Goal: Task Accomplishment & Management: Manage account settings

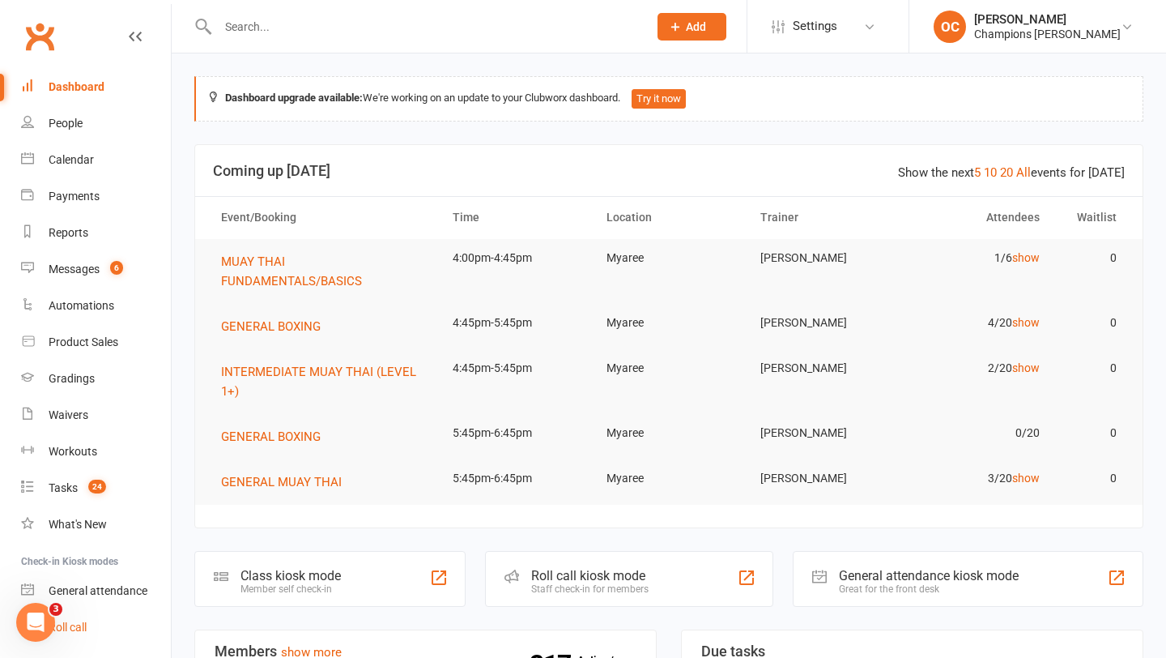
click at [79, 614] on link "Roll call" at bounding box center [96, 627] width 150 height 36
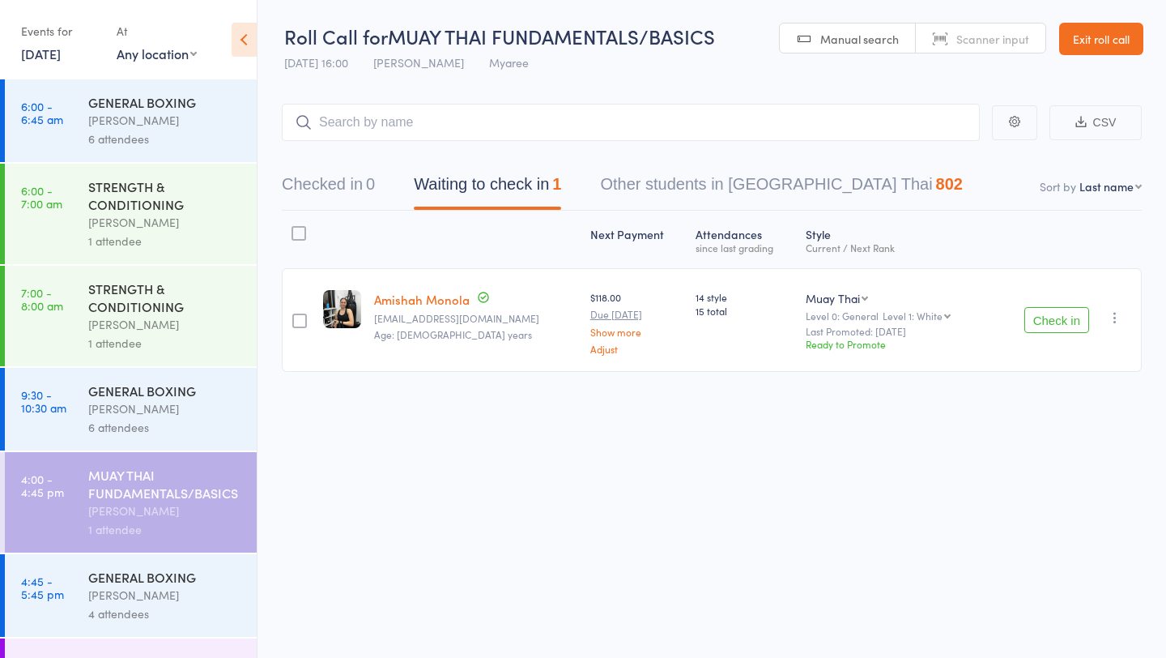
click at [61, 45] on link "13 Oct, 2025" at bounding box center [41, 54] width 40 height 18
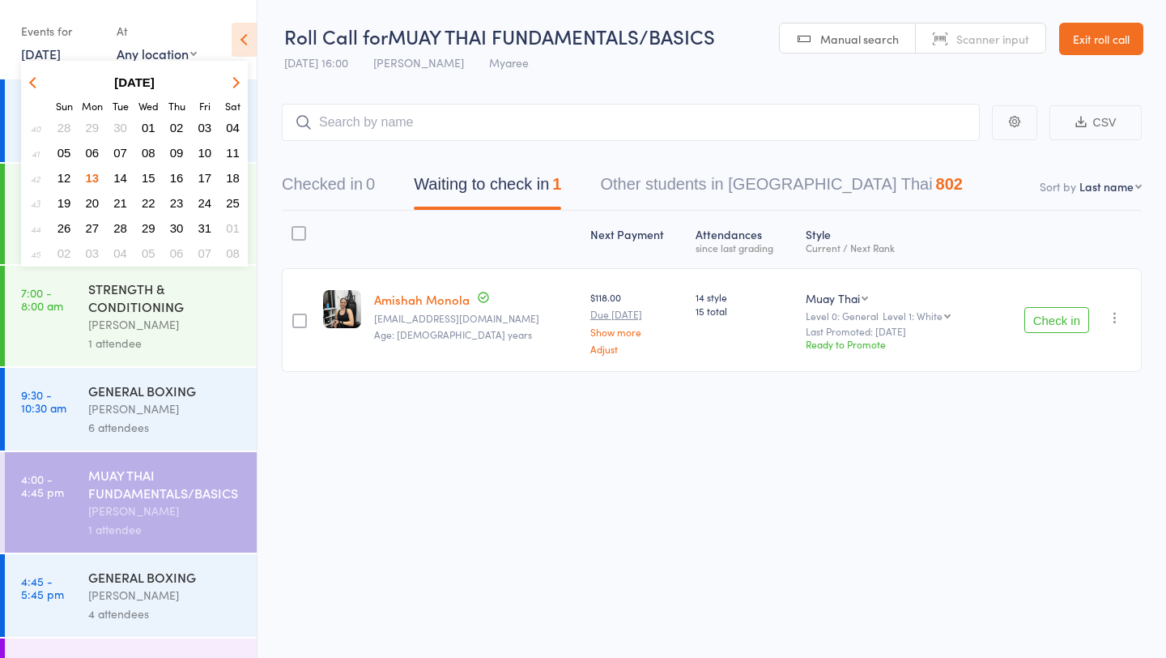
click at [96, 175] on span "13" at bounding box center [93, 178] width 14 height 14
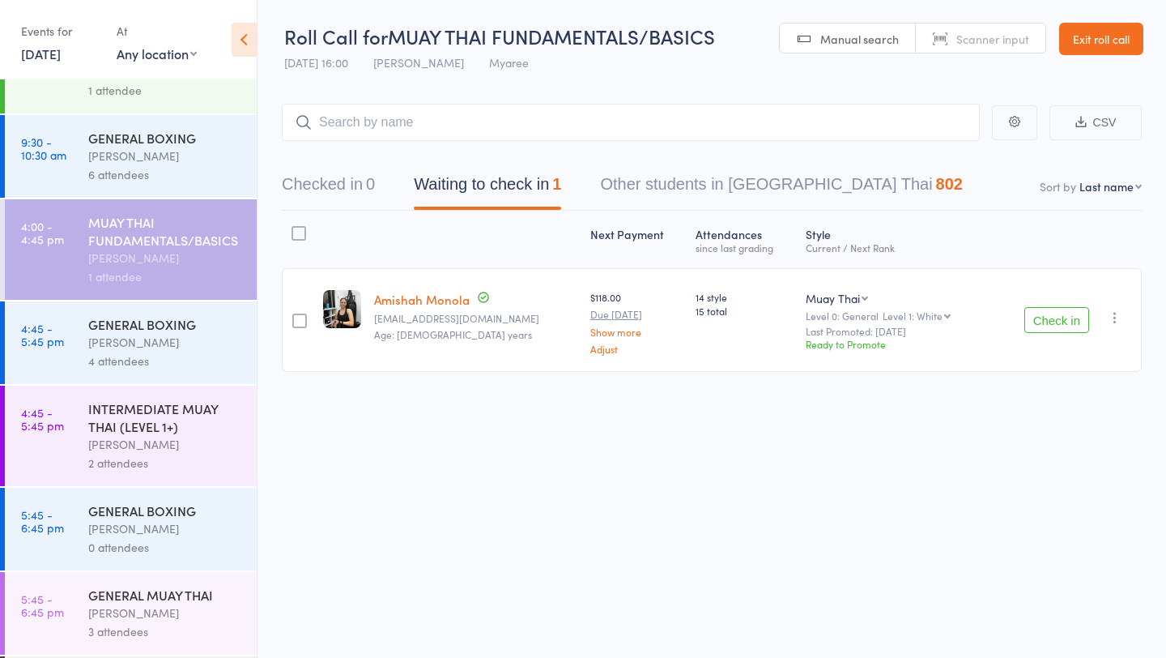
scroll to position [462, 0]
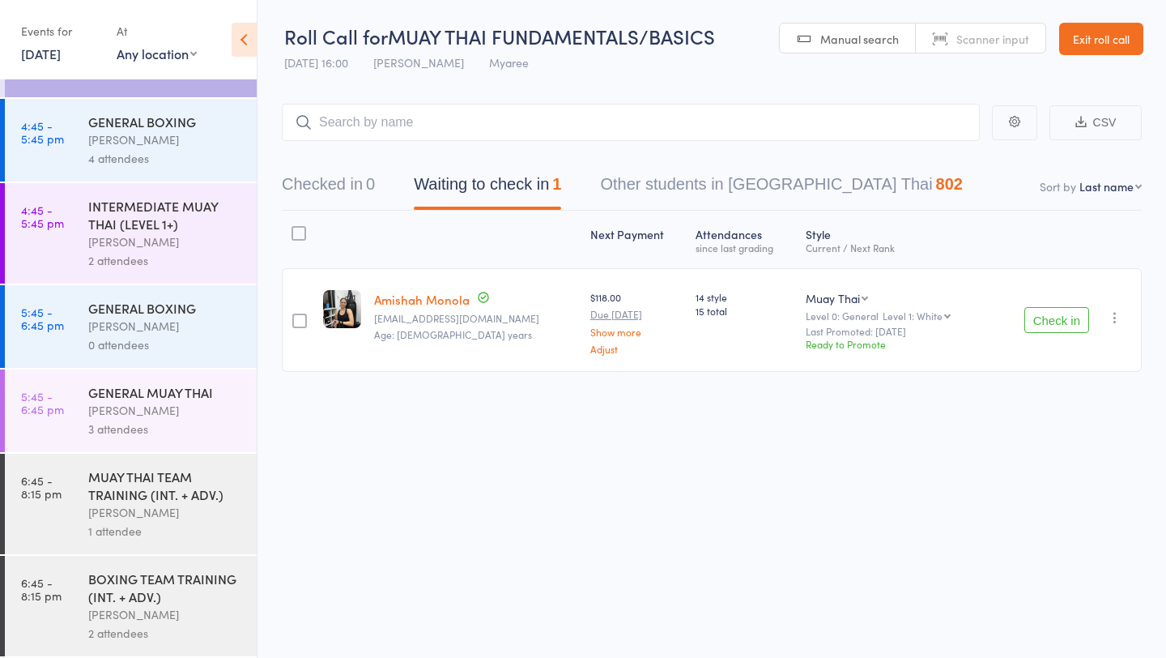
click at [164, 141] on div "[PERSON_NAME]" at bounding box center [165, 139] width 155 height 19
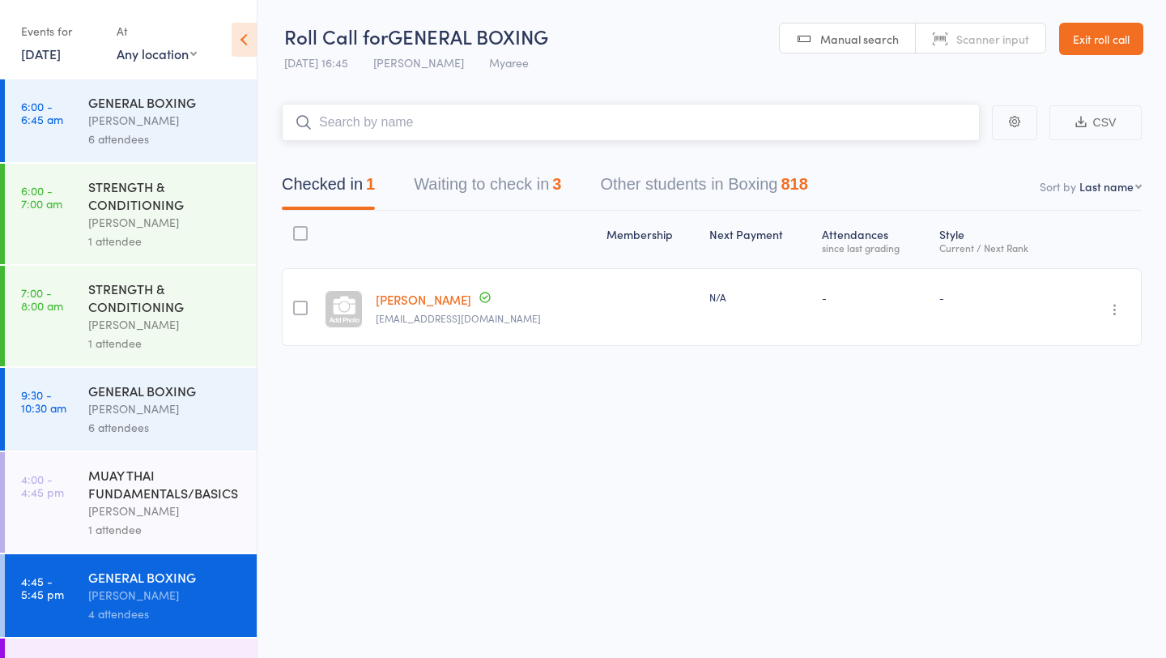
click at [513, 199] on button "Waiting to check in 3" at bounding box center [487, 188] width 147 height 43
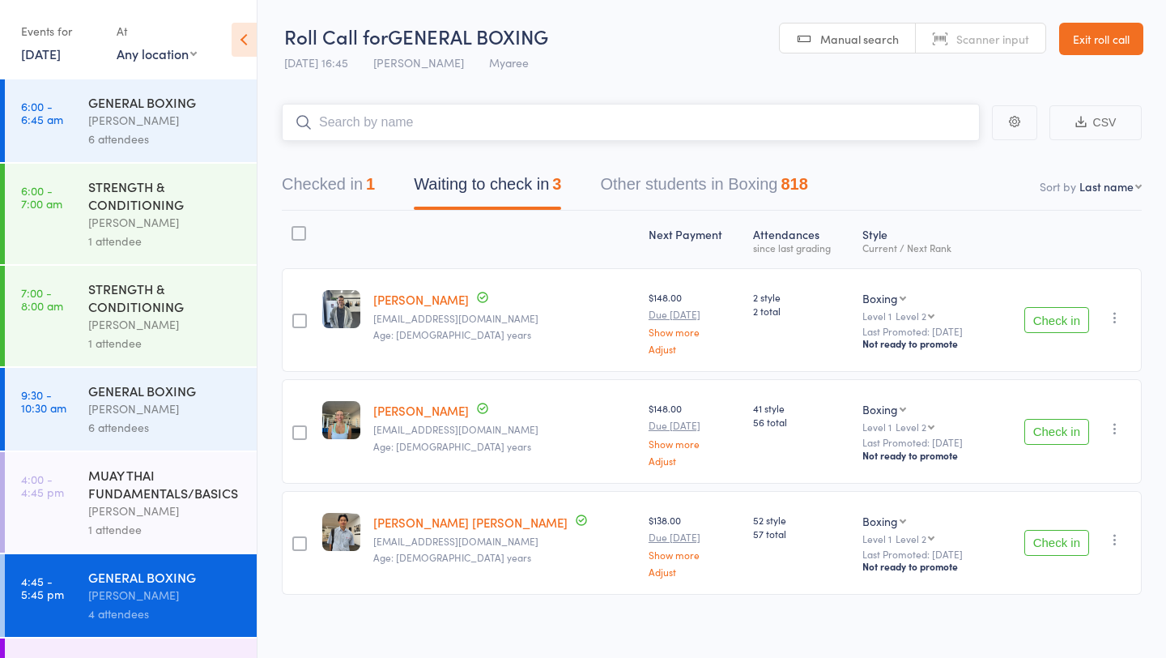
click at [360, 189] on button "Checked in 1" at bounding box center [328, 188] width 93 height 43
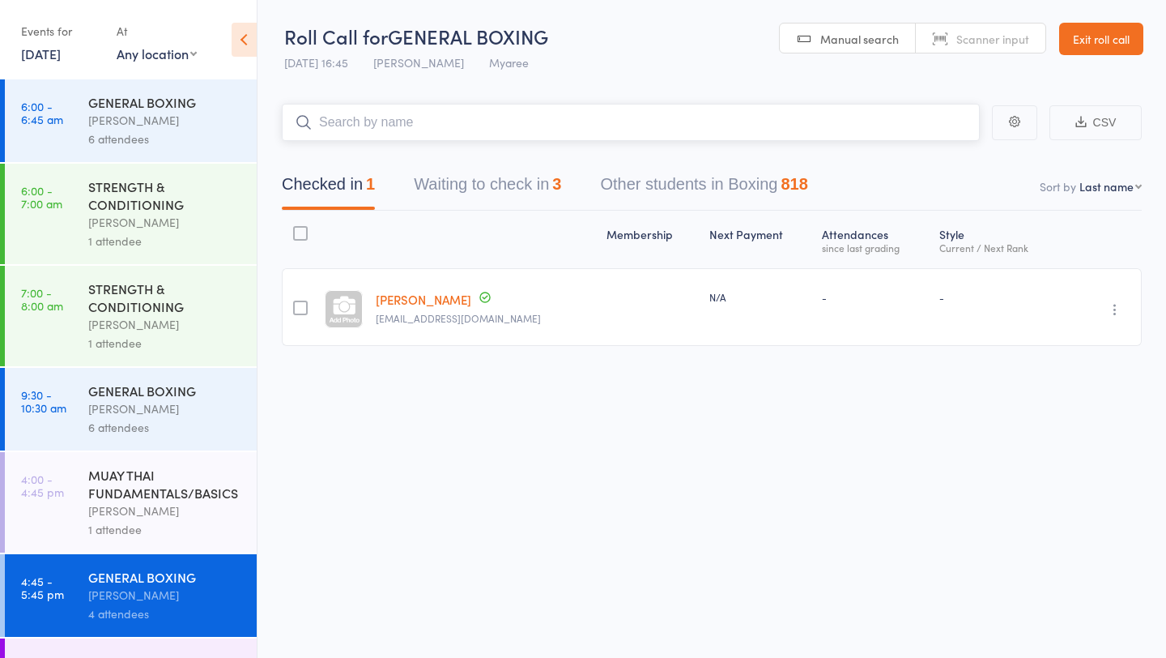
scroll to position [462, 0]
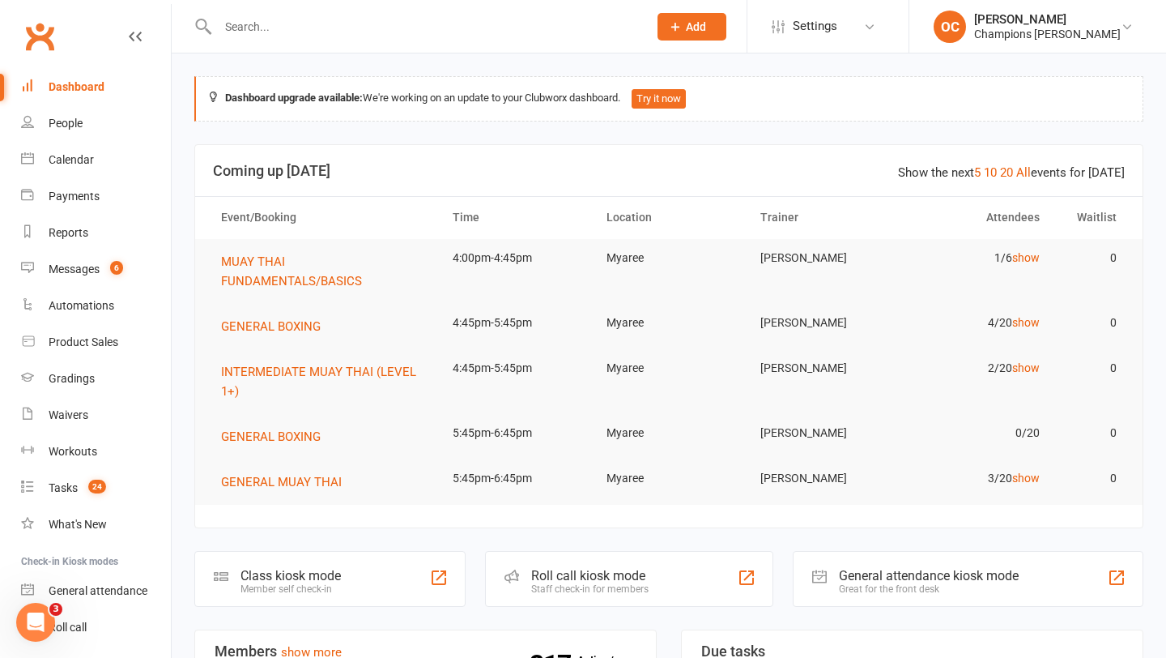
click at [273, 28] on input "text" at bounding box center [425, 26] width 424 height 23
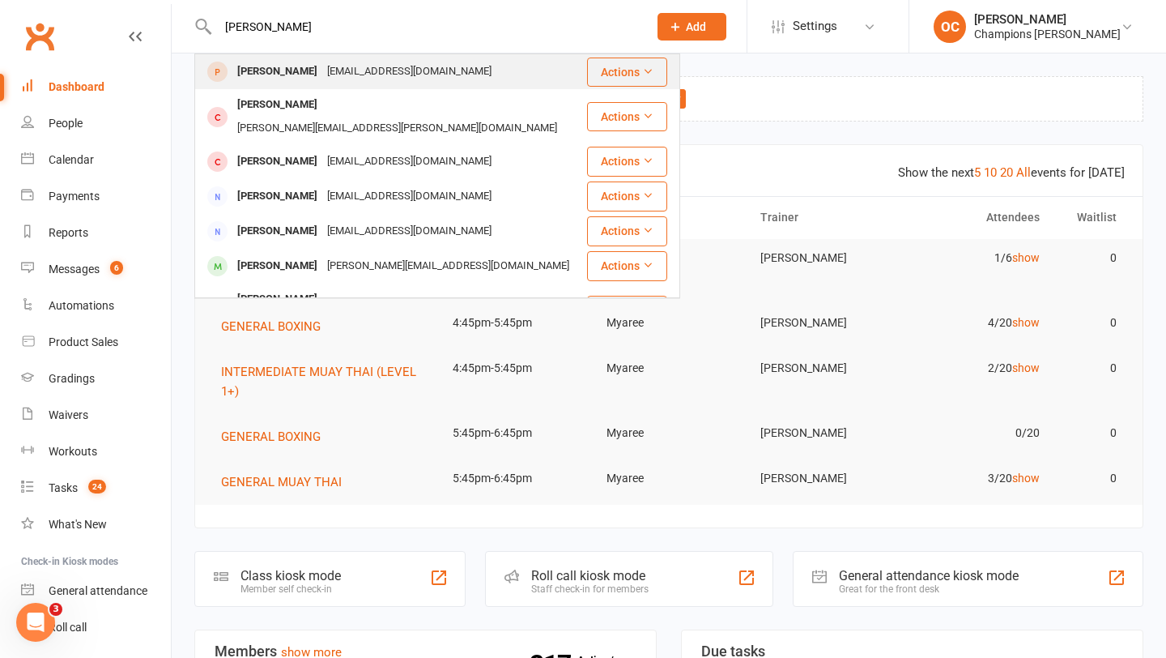
type input "[PERSON_NAME]"
click at [343, 72] on div "[EMAIL_ADDRESS][DOMAIN_NAME]" at bounding box center [409, 71] width 174 height 23
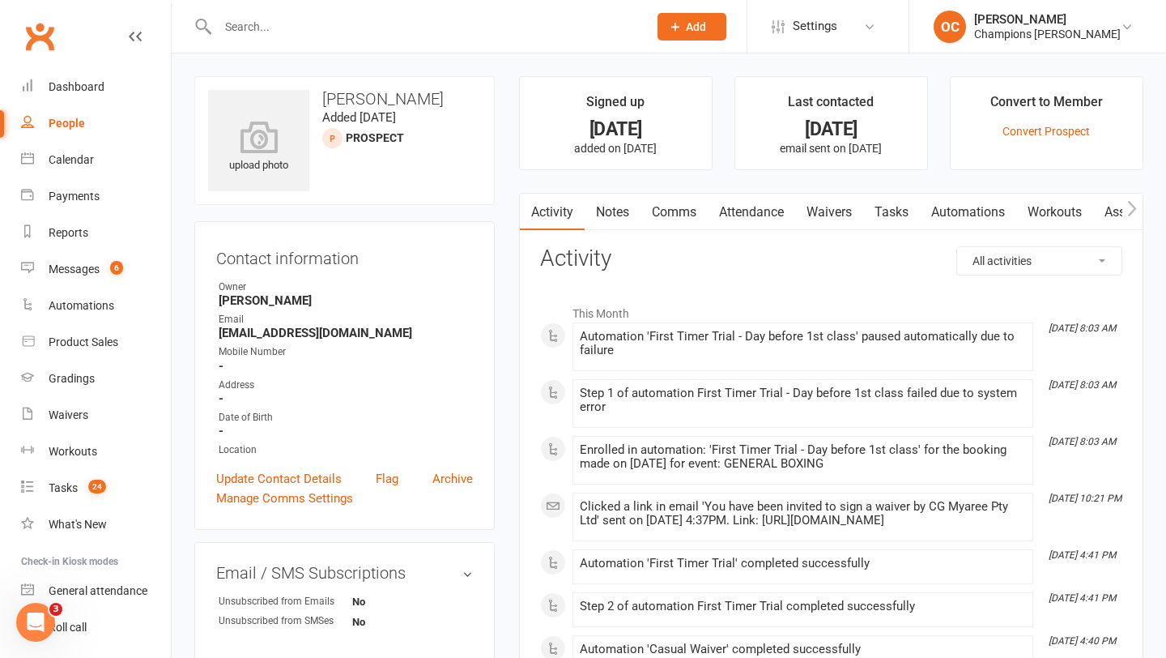
click at [840, 213] on link "Waivers" at bounding box center [829, 212] width 68 height 37
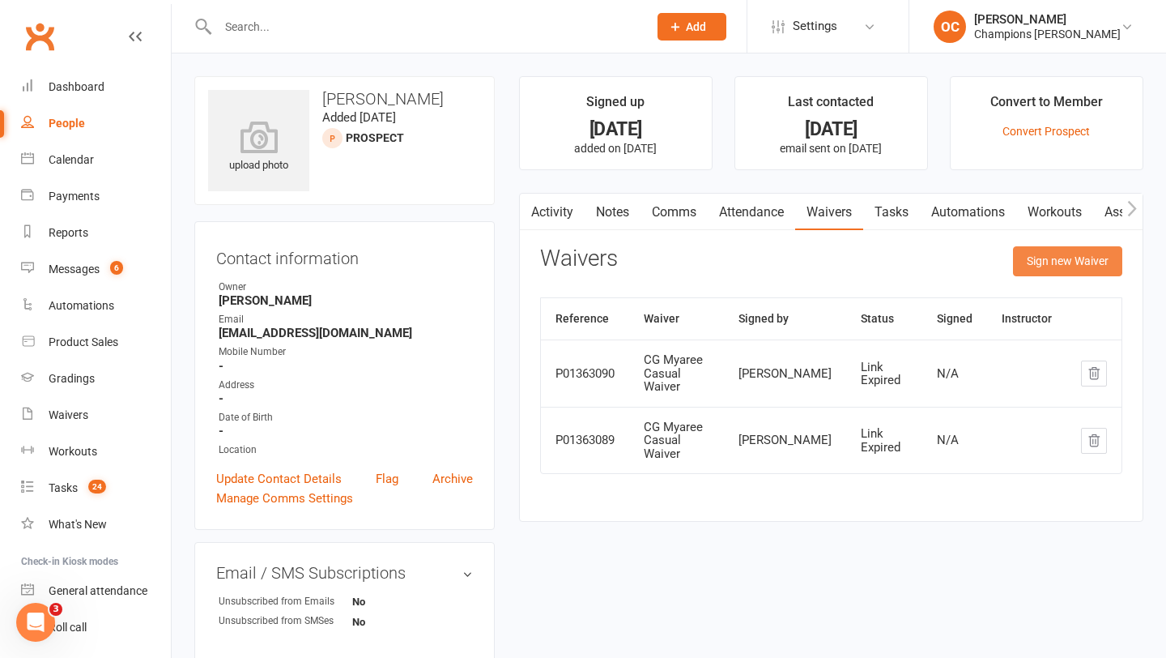
click at [1051, 275] on button "Sign new Waiver" at bounding box center [1067, 260] width 109 height 29
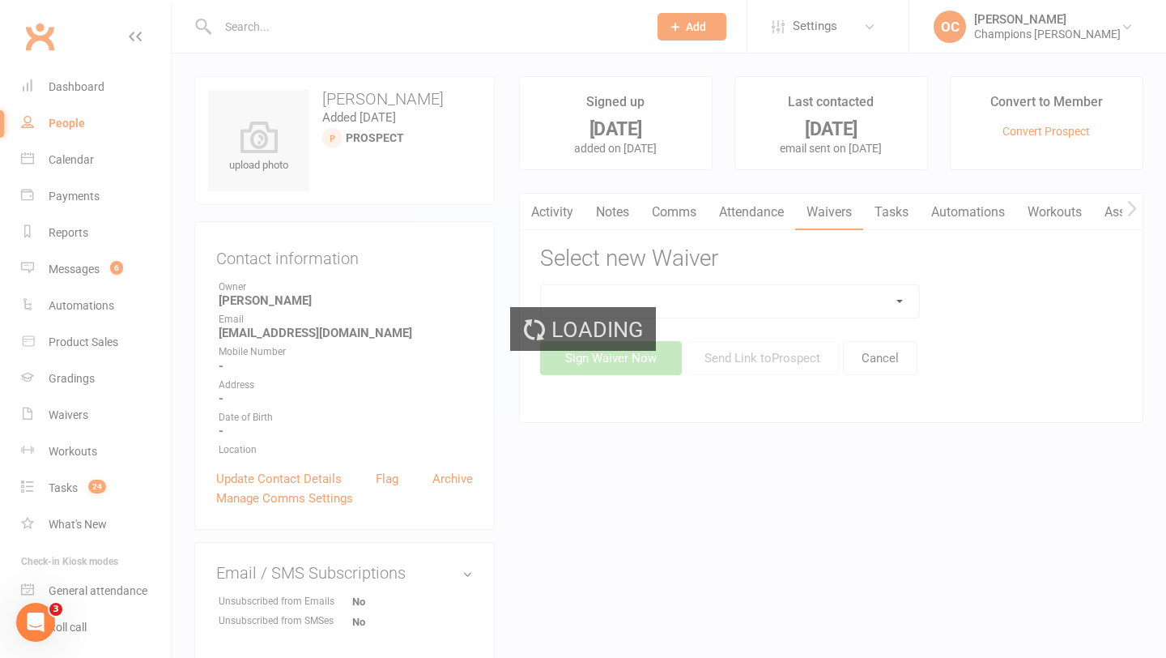
click at [889, 304] on div "Loading" at bounding box center [583, 329] width 1166 height 658
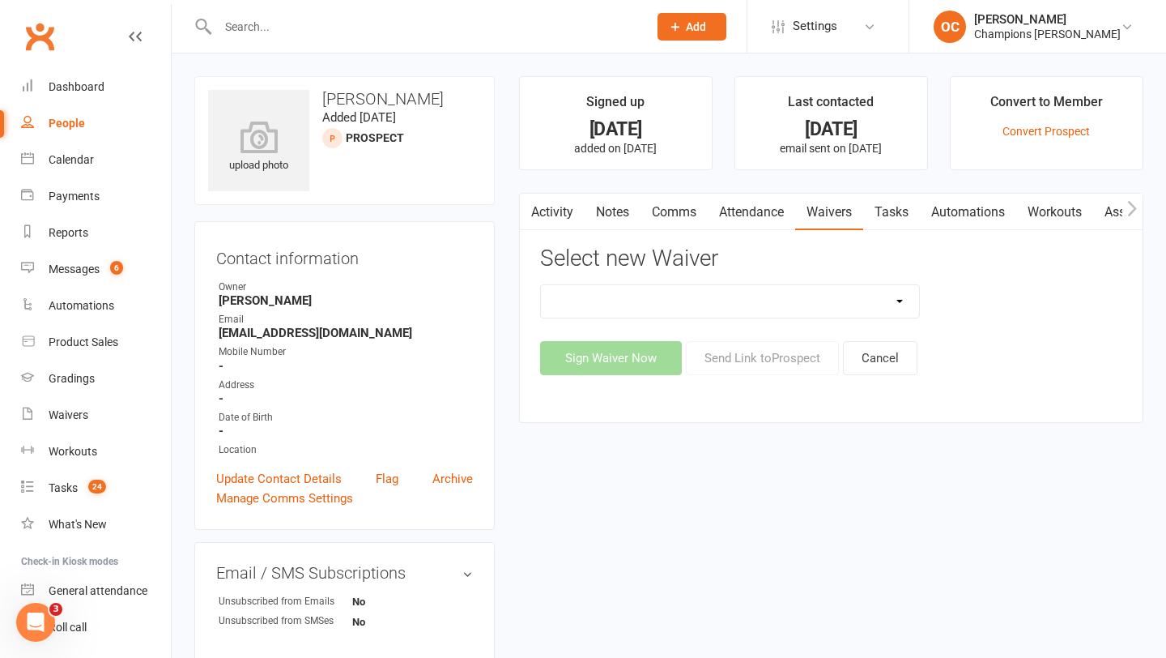
click at [888, 304] on select "90 Day Plan Casual Waiver (STAFF ONLY) CG Myaree Cancellation Form CG Myaree Ca…" at bounding box center [730, 301] width 379 height 32
select select "8273"
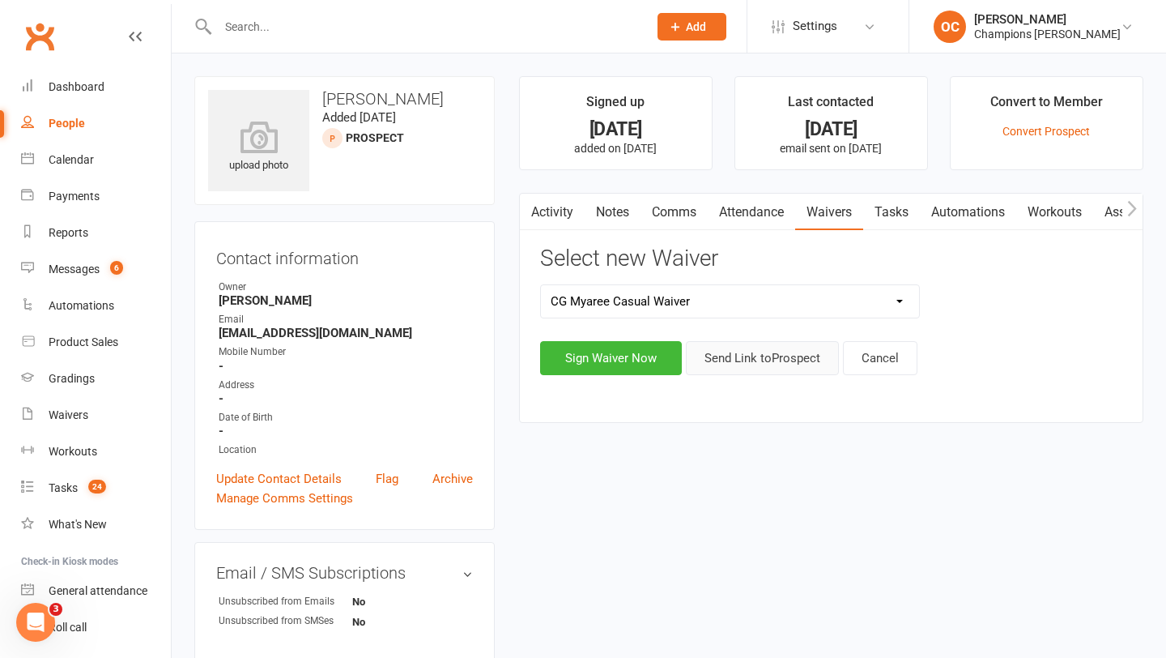
click at [767, 360] on button "Send Link to [GEOGRAPHIC_DATA]" at bounding box center [762, 358] width 153 height 34
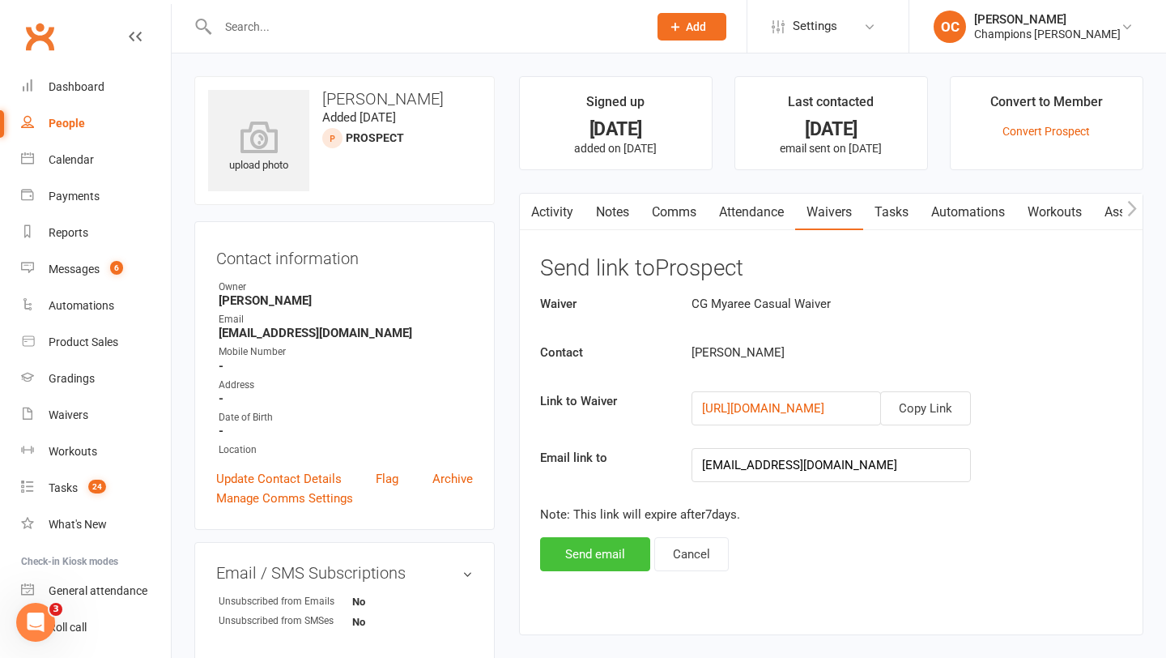
click at [601, 555] on button "Send email" at bounding box center [595, 554] width 110 height 34
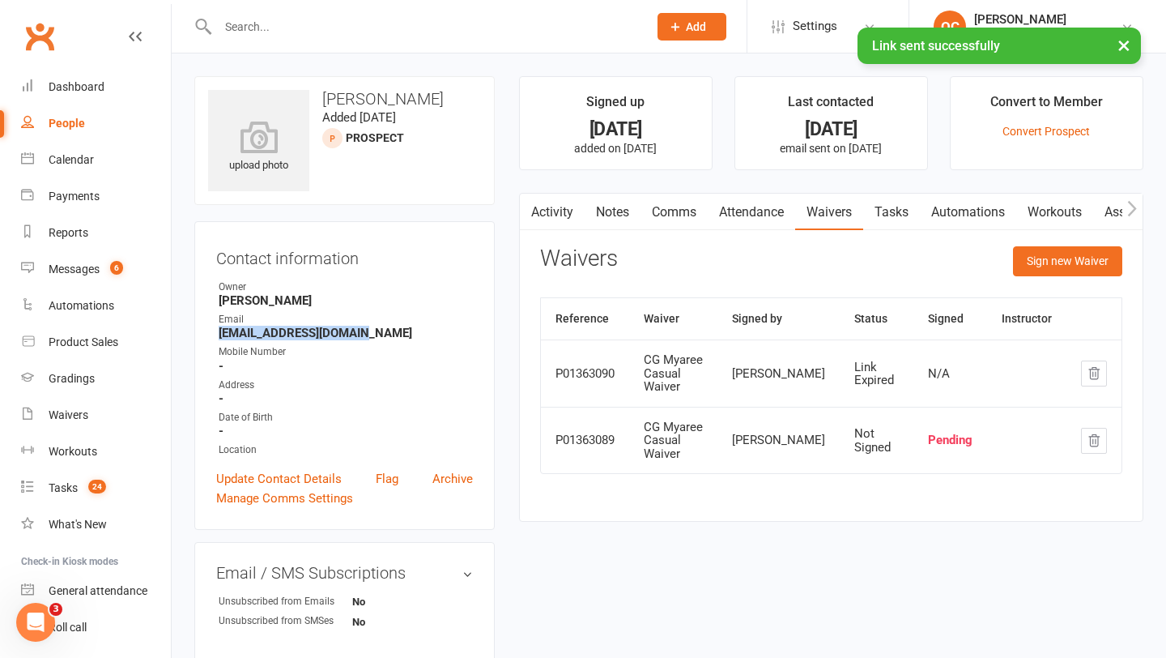
drag, startPoint x: 366, startPoint y: 330, endPoint x: 215, endPoint y: 332, distance: 150.7
click at [216, 332] on li "Email [EMAIL_ADDRESS][DOMAIN_NAME]" at bounding box center [344, 326] width 257 height 28
copy strong "[EMAIL_ADDRESS][DOMAIN_NAME]"
click at [424, 321] on div "Email" at bounding box center [346, 319] width 254 height 15
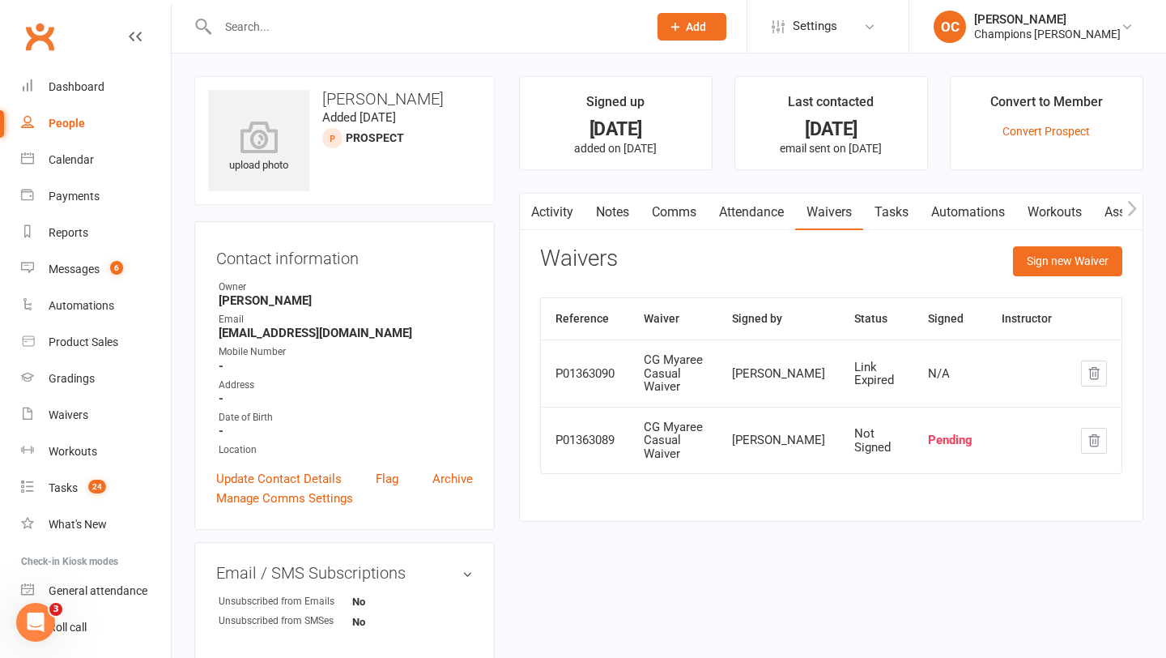
click at [280, 4] on div at bounding box center [415, 26] width 442 height 53
click at [275, 32] on input "text" at bounding box center [425, 26] width 424 height 23
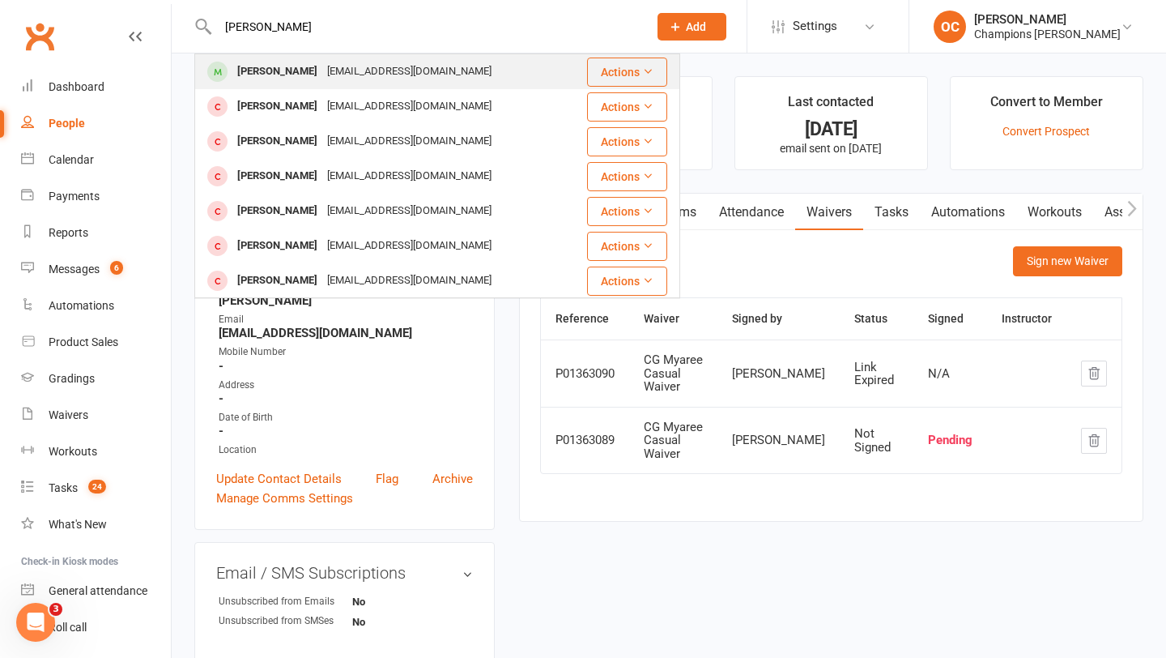
type input "[PERSON_NAME]"
click at [386, 82] on div "[EMAIL_ADDRESS][DOMAIN_NAME]" at bounding box center [409, 71] width 174 height 23
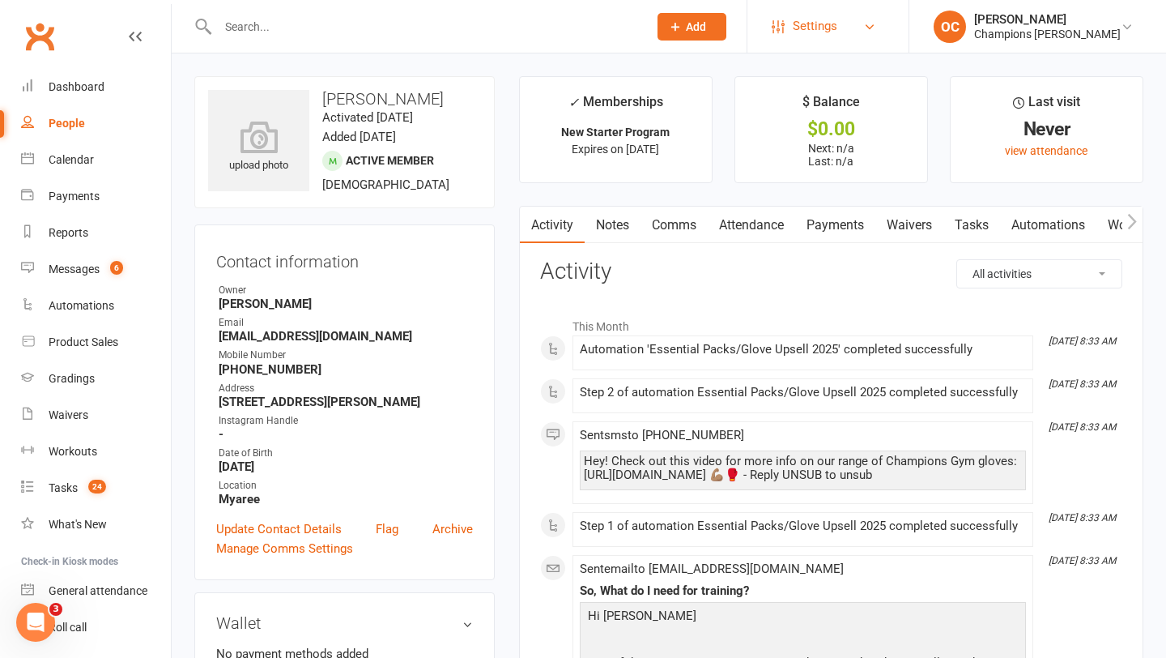
click at [838, 20] on span "Settings" at bounding box center [815, 26] width 45 height 36
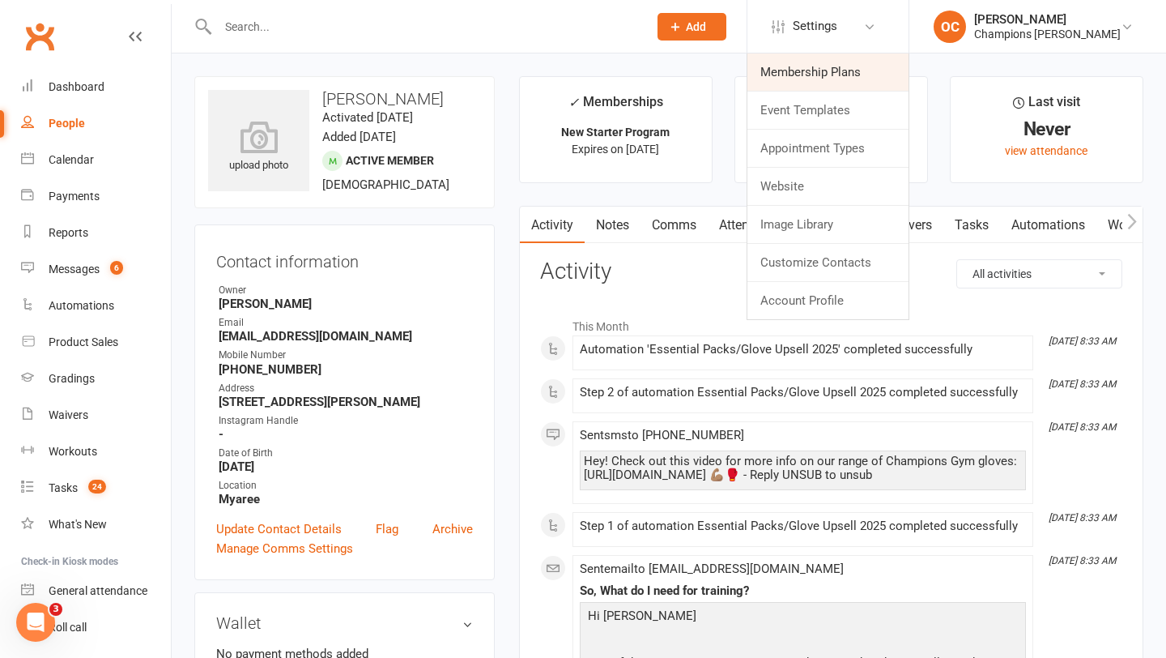
click at [832, 63] on link "Membership Plans" at bounding box center [828, 71] width 161 height 37
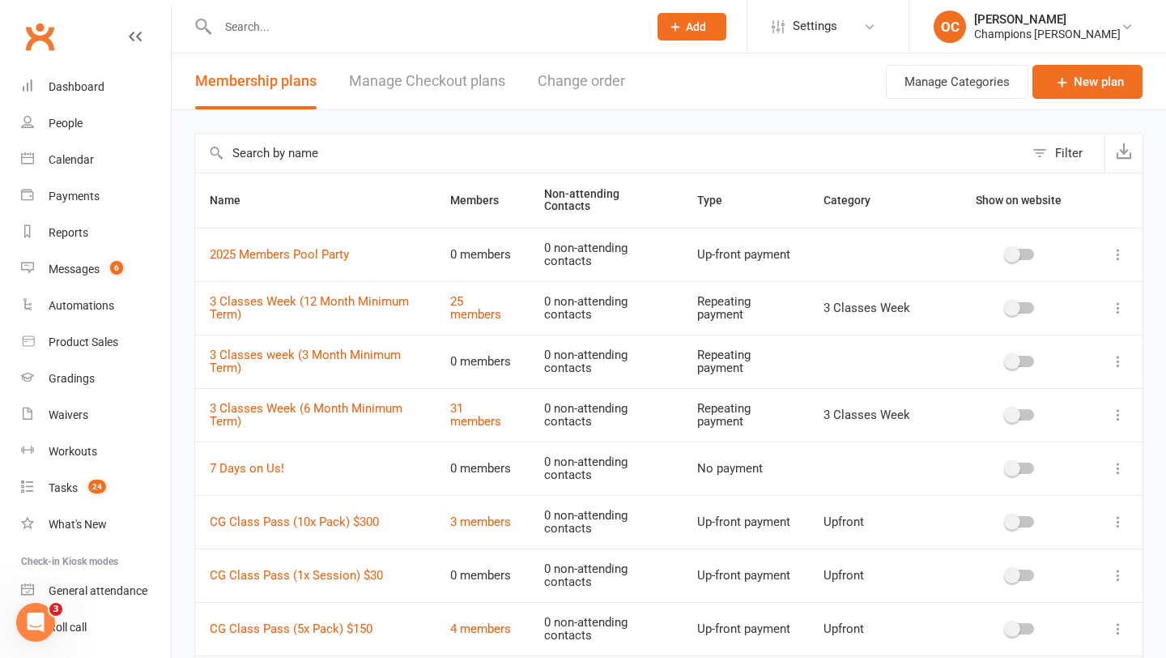
scroll to position [224, 0]
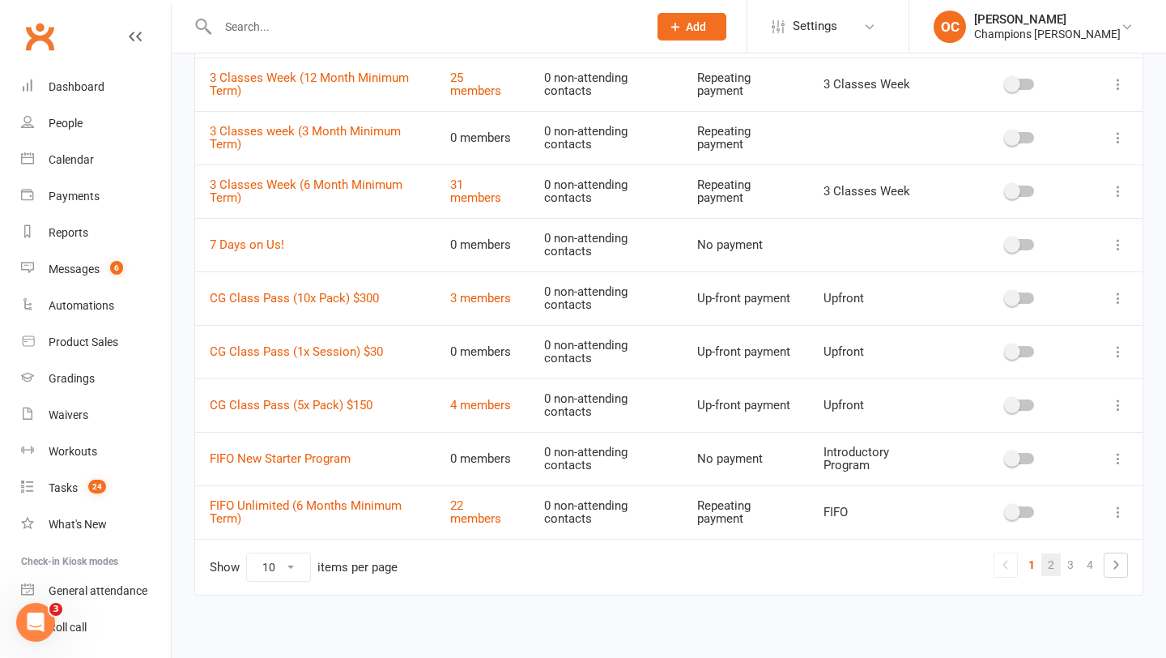
click at [1054, 562] on link "2" at bounding box center [1051, 564] width 19 height 23
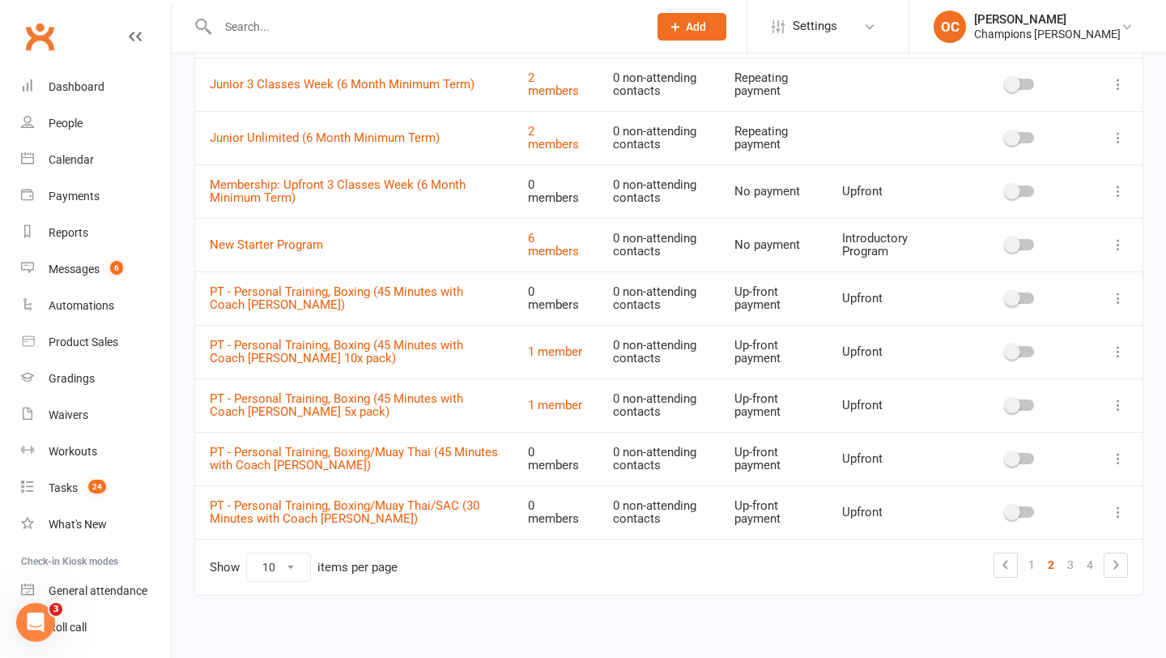
scroll to position [229, 0]
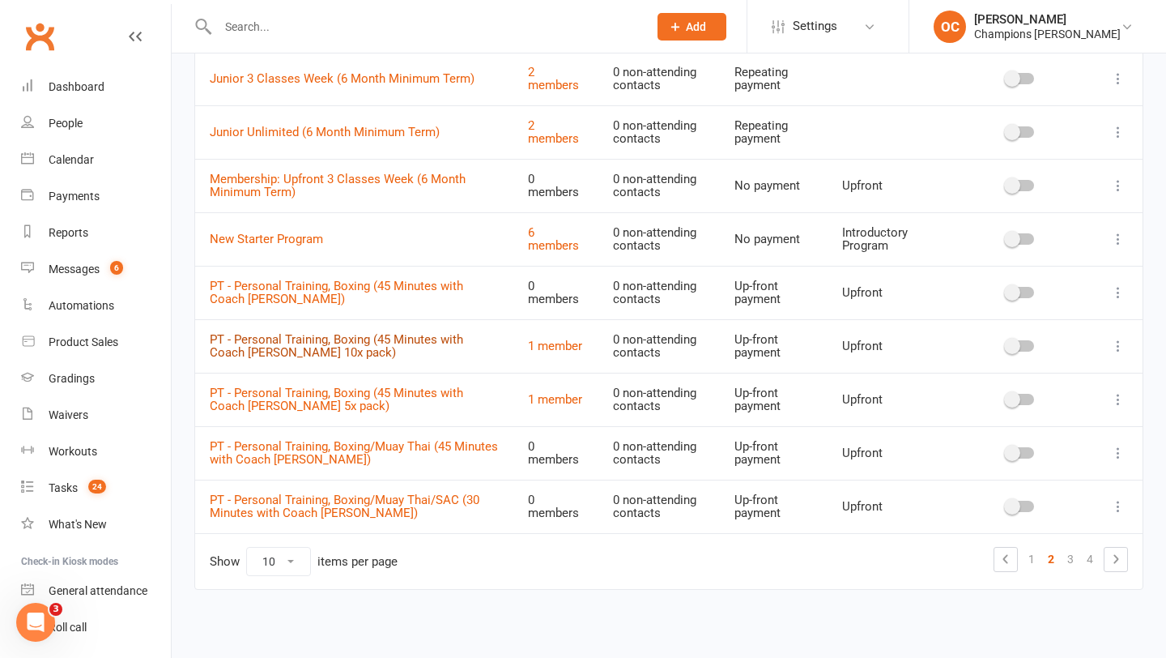
click at [363, 339] on link "PT - Personal Training, Boxing (45 Minutes with Coach [PERSON_NAME] 10x pack)" at bounding box center [337, 346] width 254 height 28
